Goal: Task Accomplishment & Management: Manage account settings

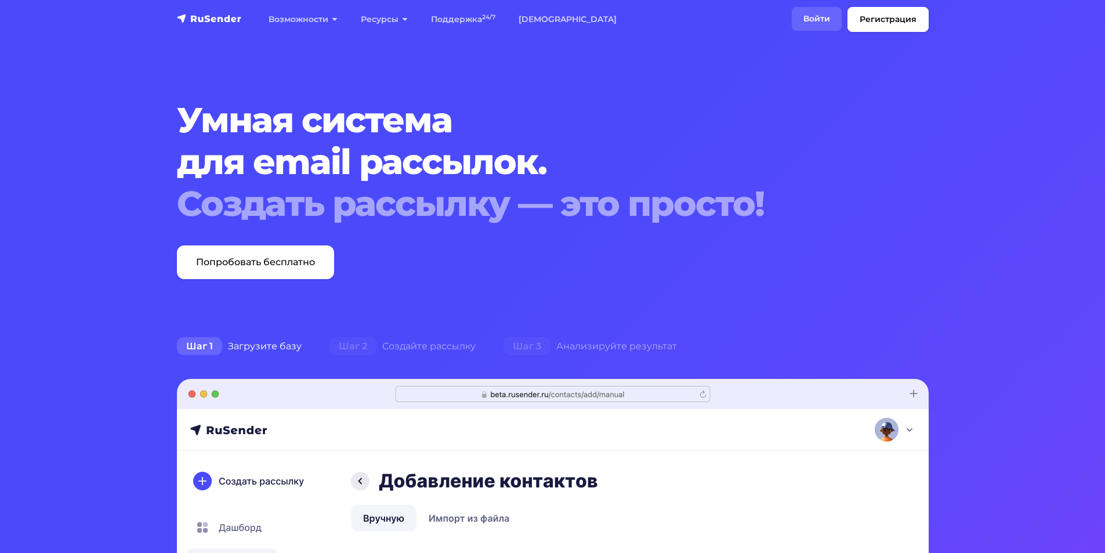
click at [830, 23] on link "Войти" at bounding box center [817, 19] width 50 height 24
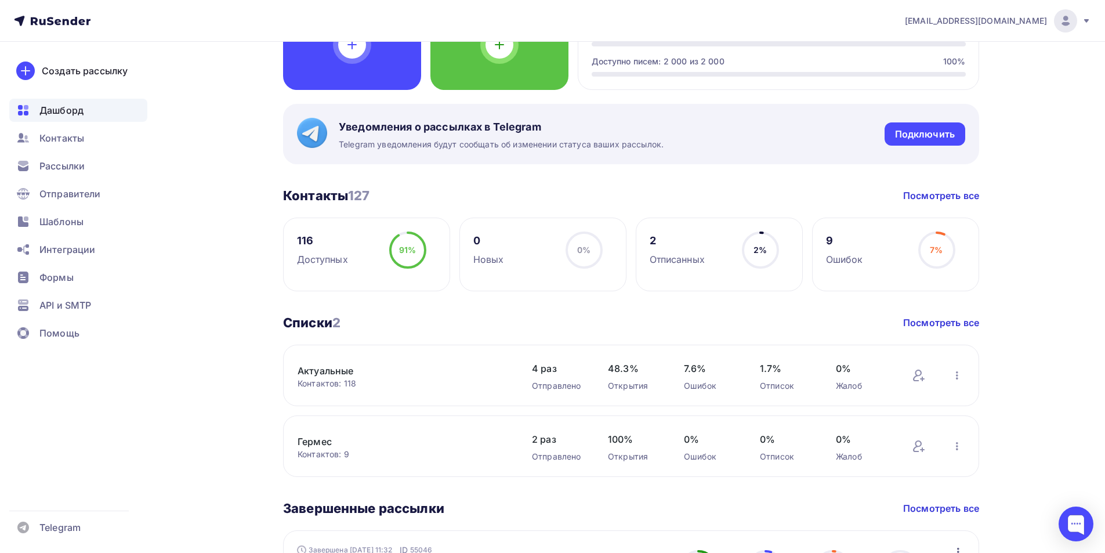
scroll to position [148, 0]
click at [68, 189] on span "Отправители" at bounding box center [69, 194] width 61 height 14
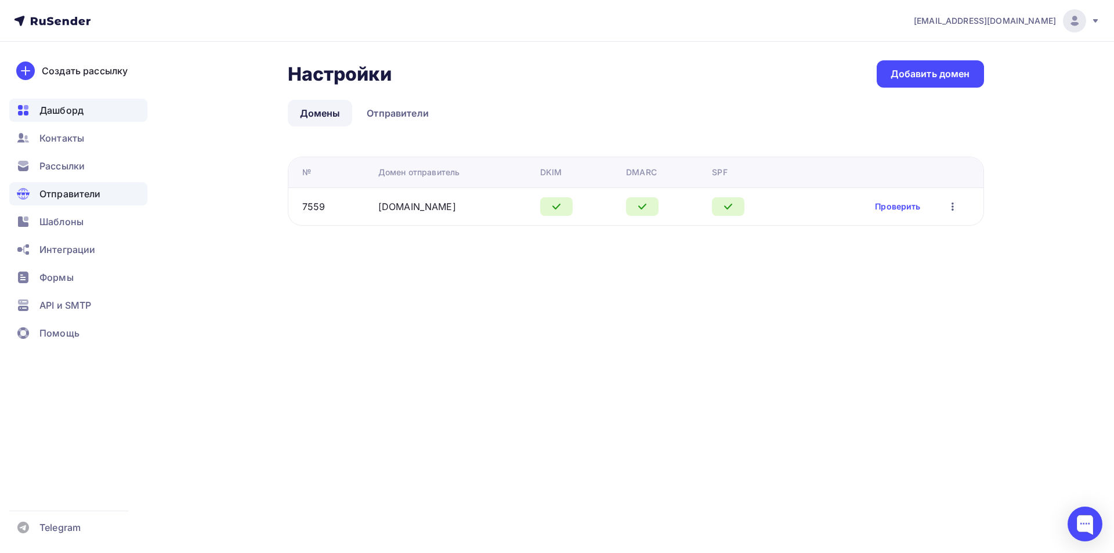
click at [71, 106] on span "Дашборд" at bounding box center [61, 110] width 44 height 14
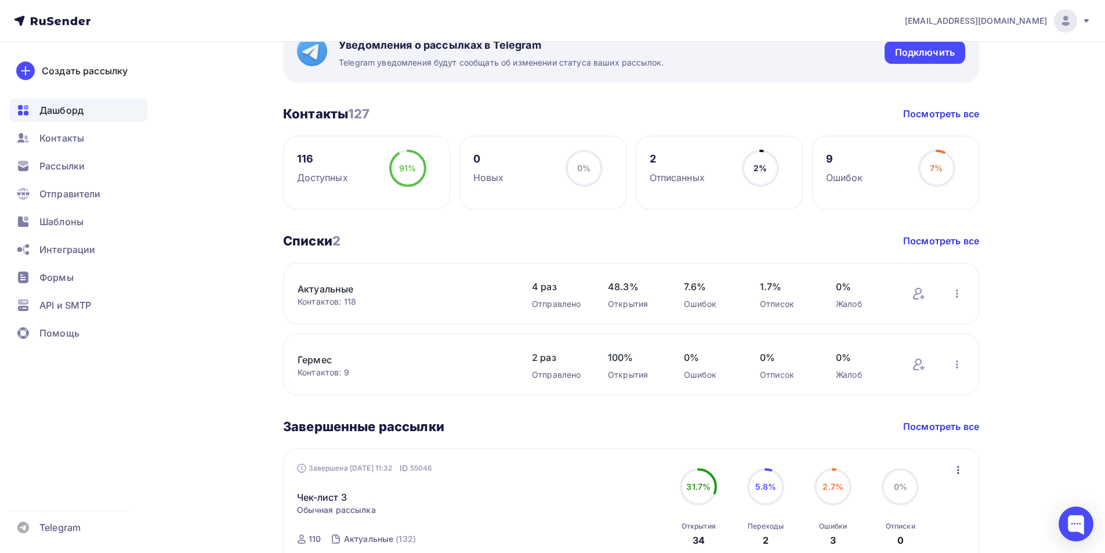
scroll to position [231, 0]
